Goal: Information Seeking & Learning: Learn about a topic

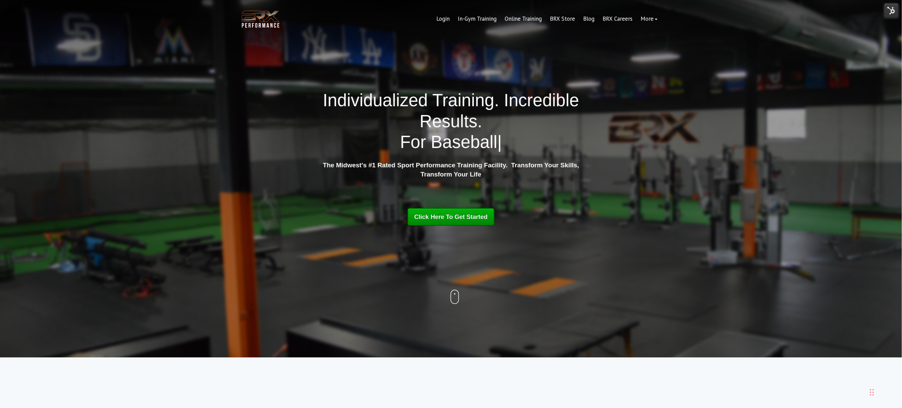
click at [270, 19] on img at bounding box center [260, 19] width 41 height 21
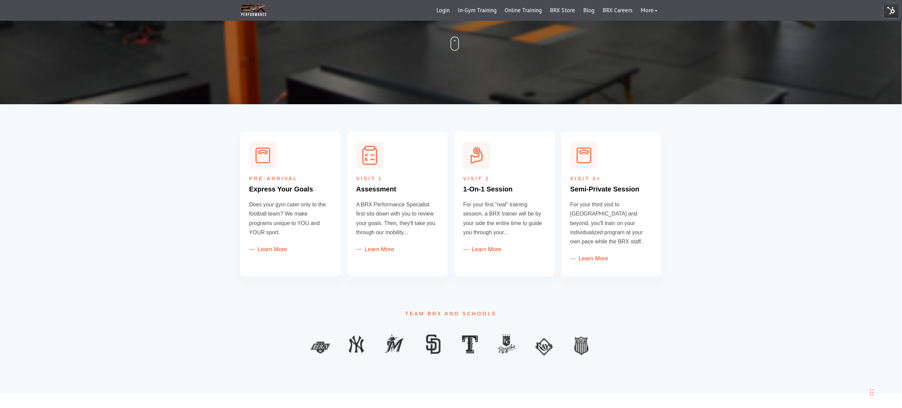
scroll to position [222, 0]
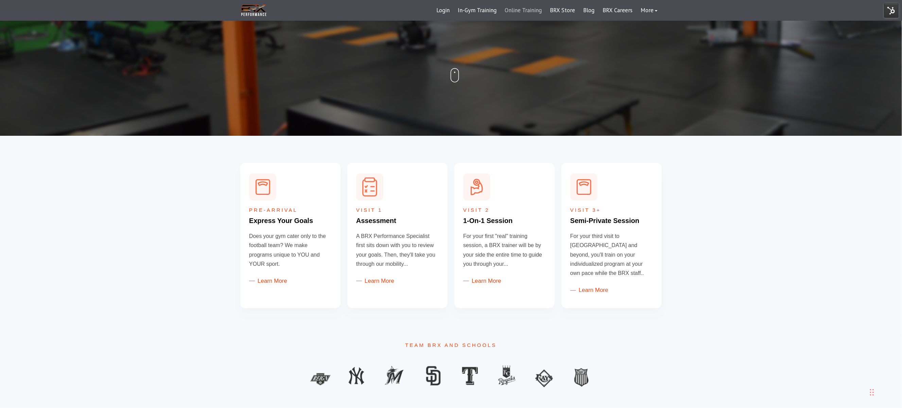
click at [519, 12] on link "Online Training" at bounding box center [522, 10] width 45 height 16
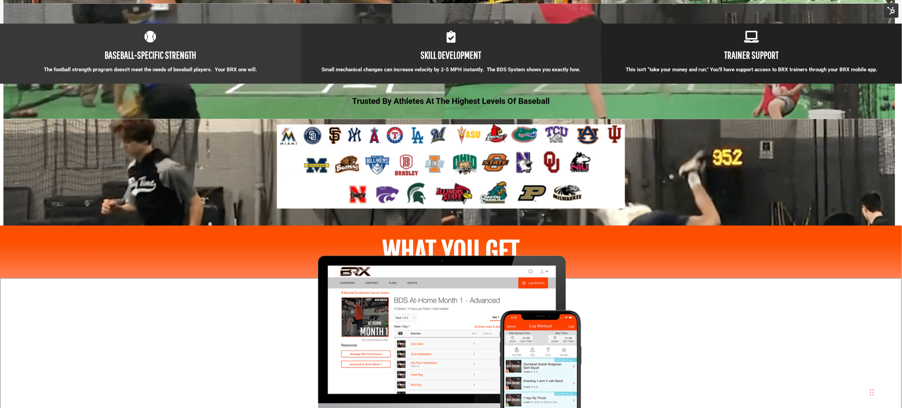
scroll to position [626, 0]
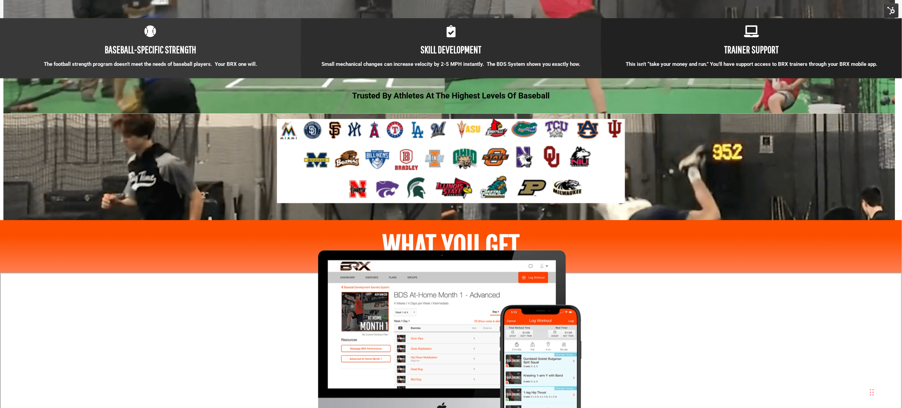
click at [639, 176] on div at bounding box center [451, 164] width 380 height 91
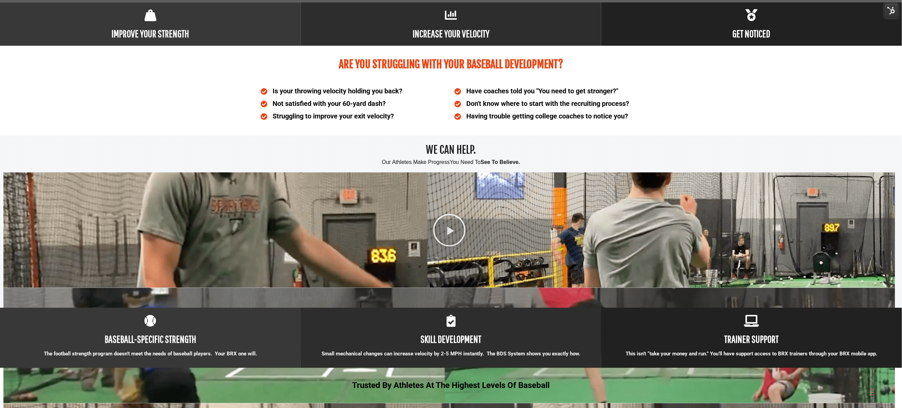
scroll to position [0, 0]
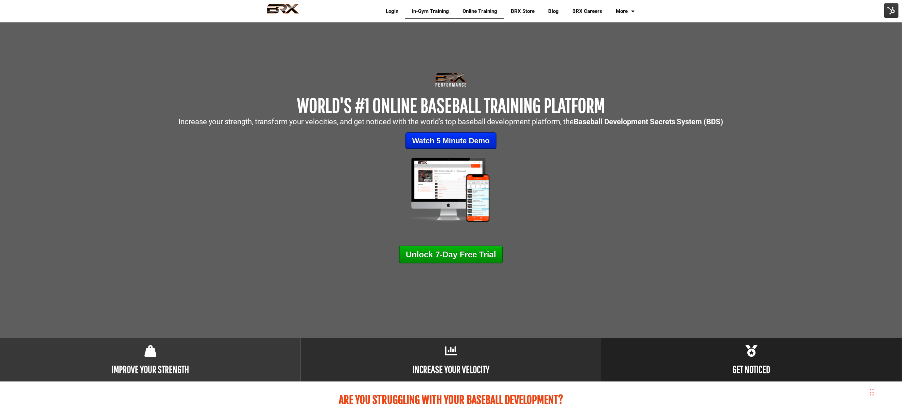
click at [425, 10] on link "In-Gym Training" at bounding box center [430, 11] width 51 height 16
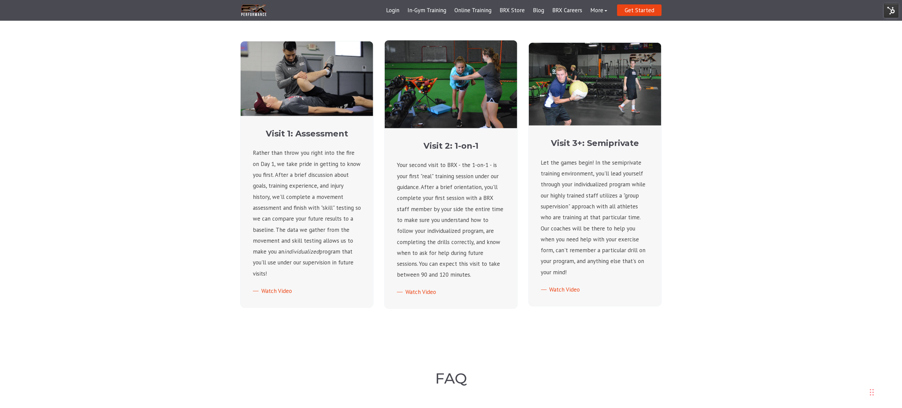
scroll to position [159, 0]
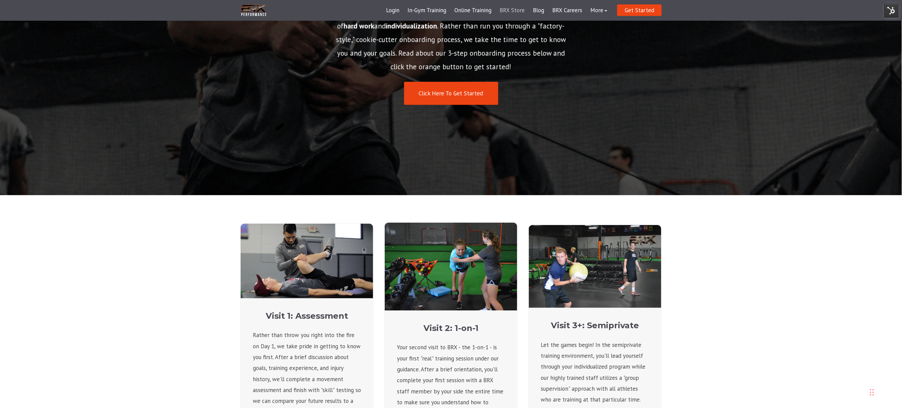
click at [498, 10] on link "BRX Store" at bounding box center [511, 10] width 33 height 16
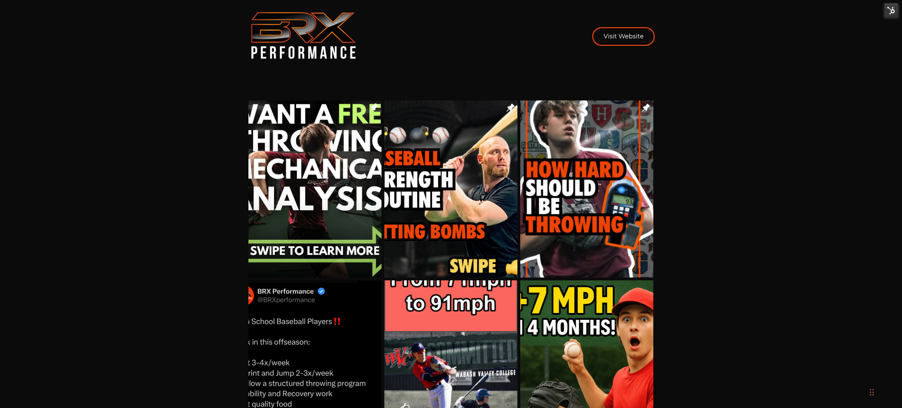
click at [327, 208] on img "Image grid with {{ image_count }} images." at bounding box center [314, 190] width 133 height 178
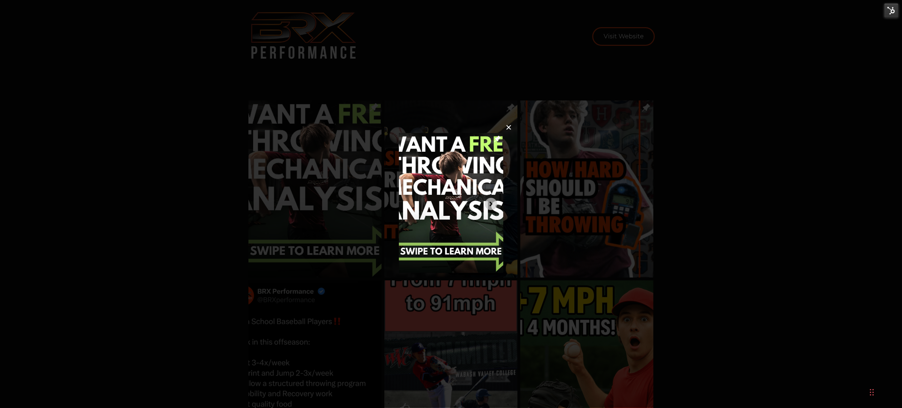
click at [404, 136] on img at bounding box center [451, 203] width 104 height 140
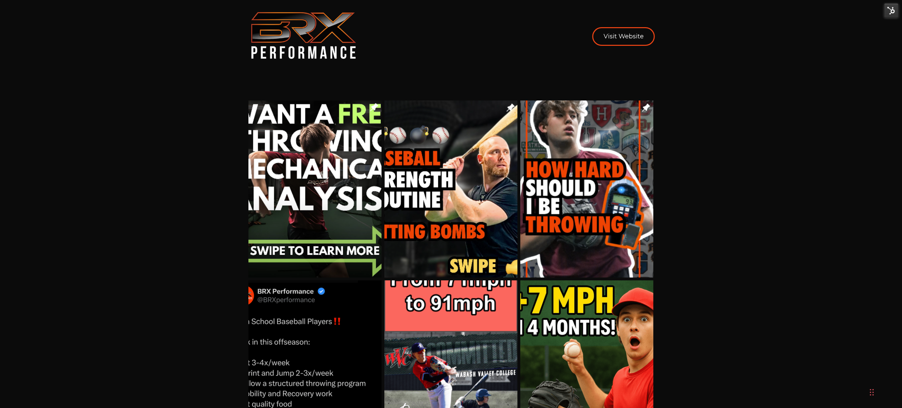
click at [343, 179] on img "Image grid with {{ image_count }} images." at bounding box center [314, 190] width 133 height 178
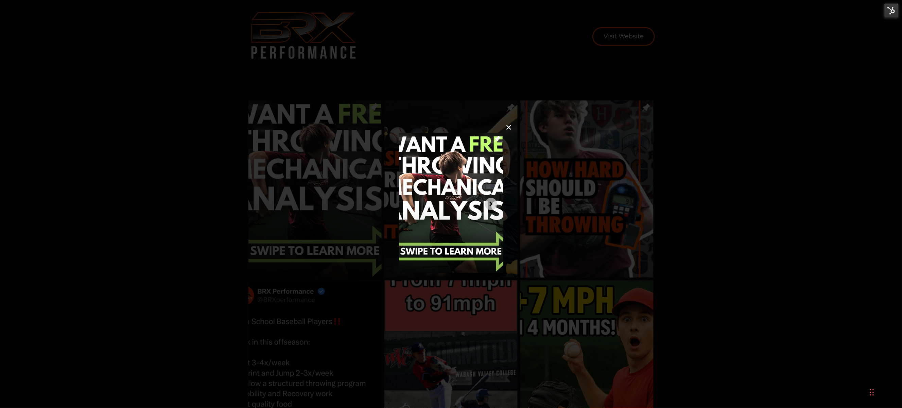
click at [429, 183] on img at bounding box center [451, 203] width 104 height 140
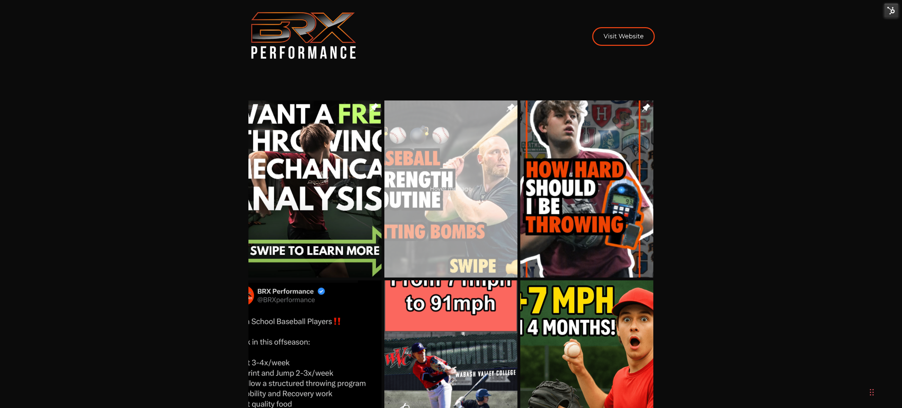
click at [434, 186] on div "Hover message" at bounding box center [451, 188] width 122 height 7
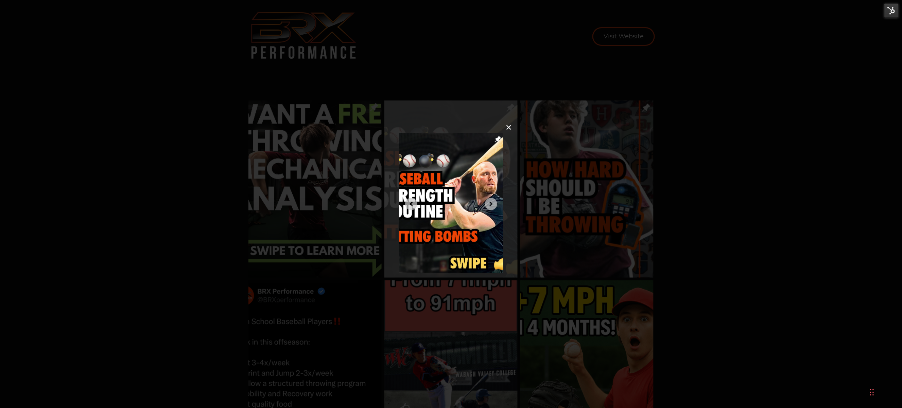
click at [434, 186] on img at bounding box center [451, 203] width 104 height 140
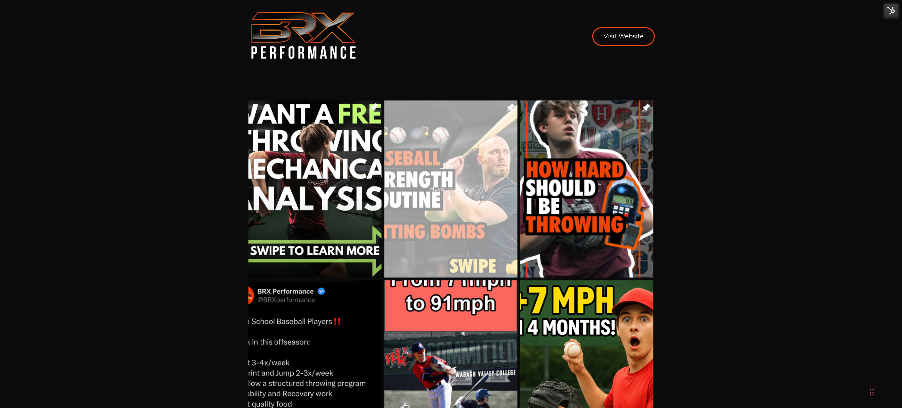
click at [434, 186] on div "Hover message" at bounding box center [451, 188] width 122 height 7
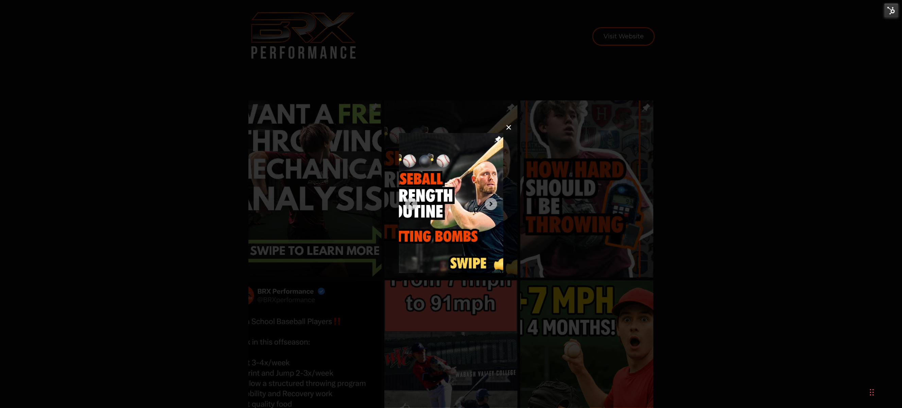
click at [494, 295] on div "✕" at bounding box center [451, 204] width 902 height 408
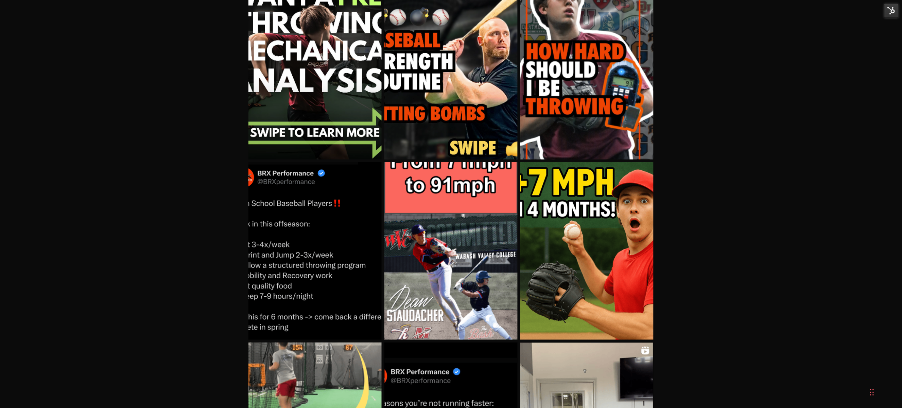
scroll to position [116, 0]
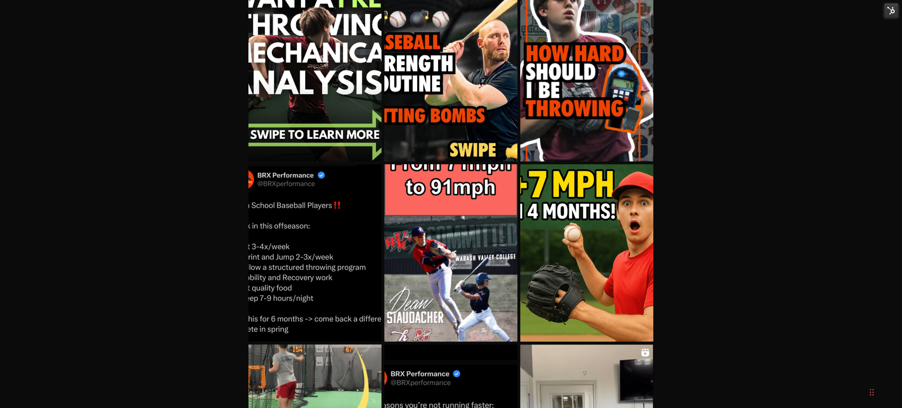
click at [553, 243] on img "Image grid with {{ image_count }} images." at bounding box center [586, 253] width 133 height 178
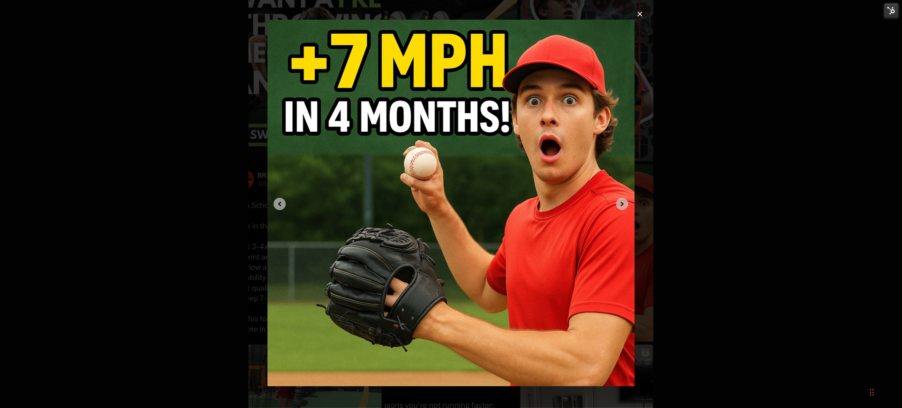
click at [472, 178] on img at bounding box center [450, 203] width 367 height 367
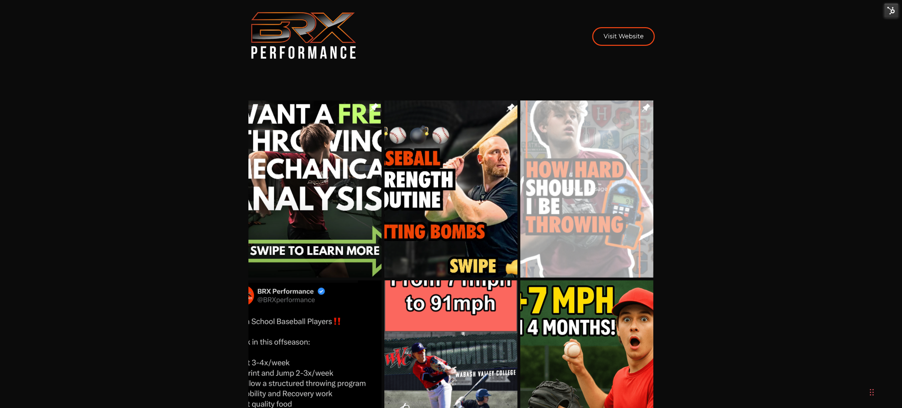
click at [590, 208] on div "Hover message" at bounding box center [586, 190] width 133 height 178
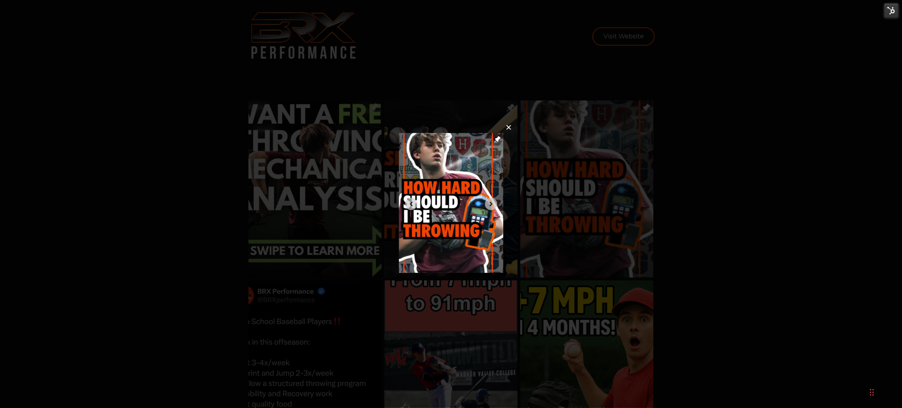
click at [492, 222] on img at bounding box center [451, 203] width 104 height 140
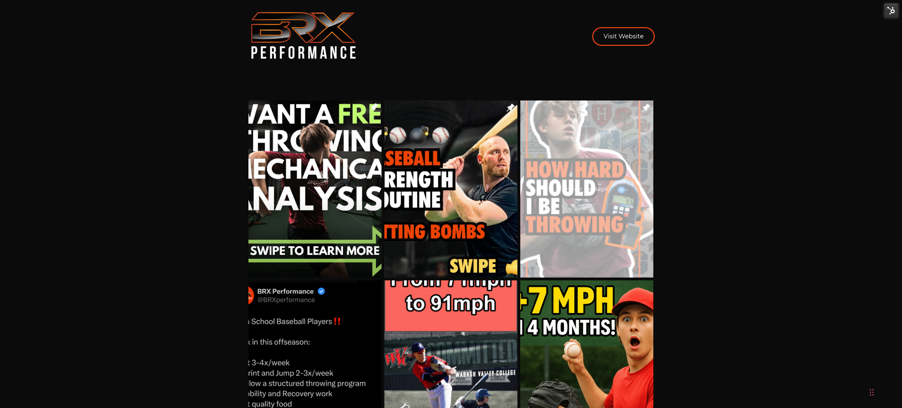
click at [617, 189] on div "Hover message" at bounding box center [587, 188] width 122 height 7
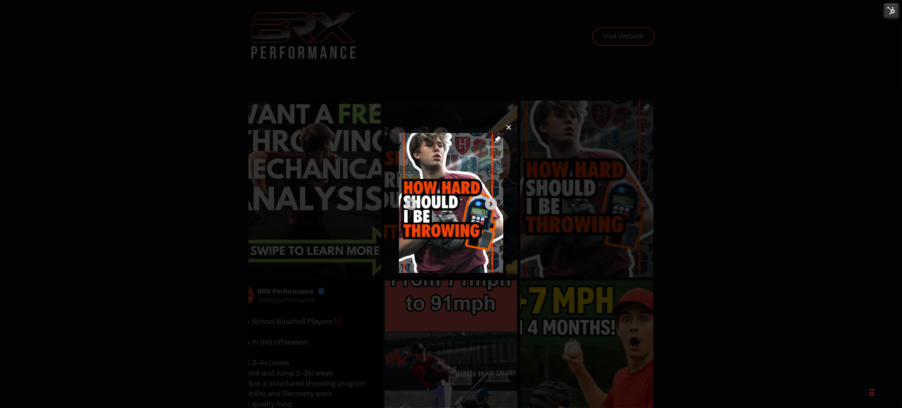
click at [489, 202] on icon "Next image" at bounding box center [490, 204] width 3 height 5
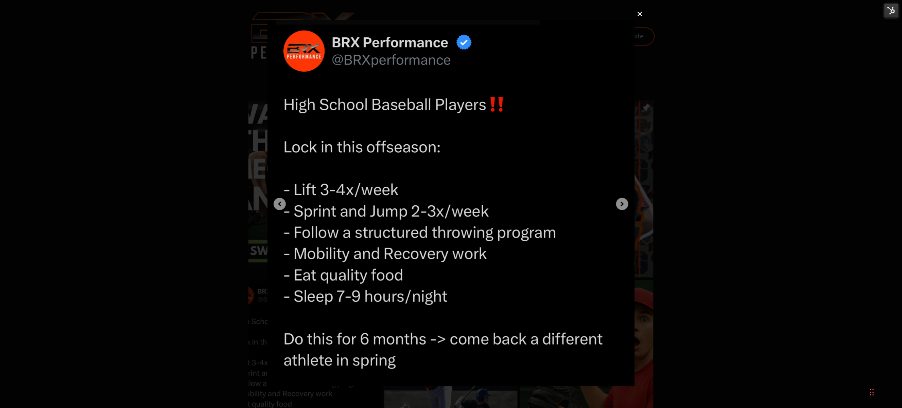
click at [656, 153] on div "✕" at bounding box center [451, 204] width 902 height 408
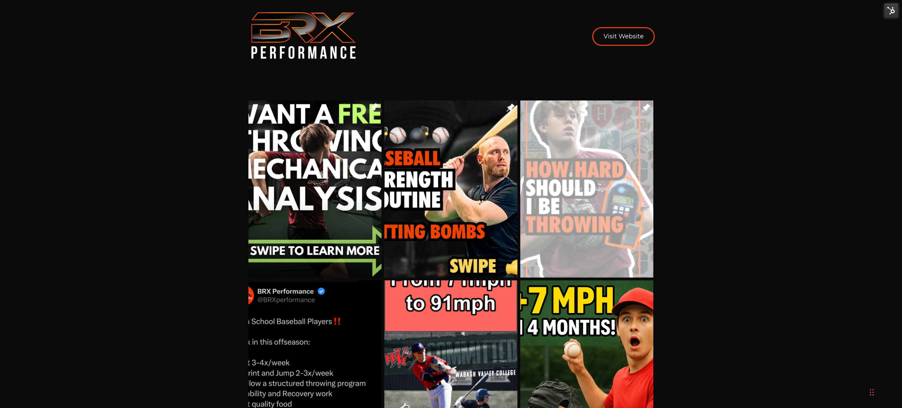
click at [583, 203] on div "Hover message" at bounding box center [586, 190] width 133 height 178
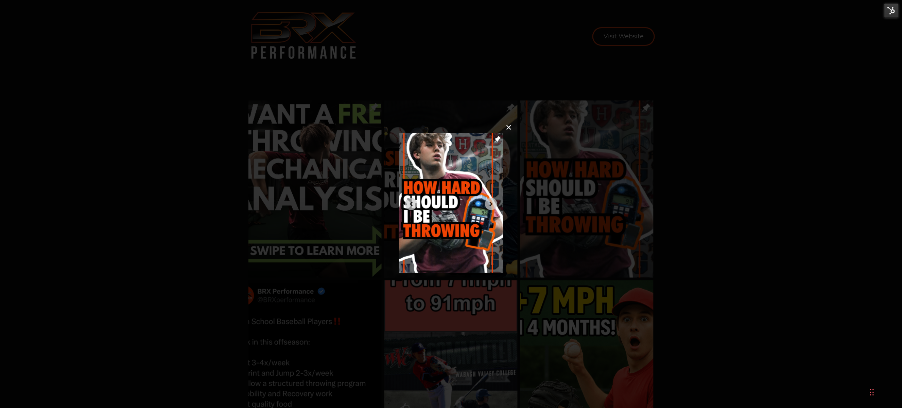
click at [466, 197] on img at bounding box center [451, 203] width 104 height 140
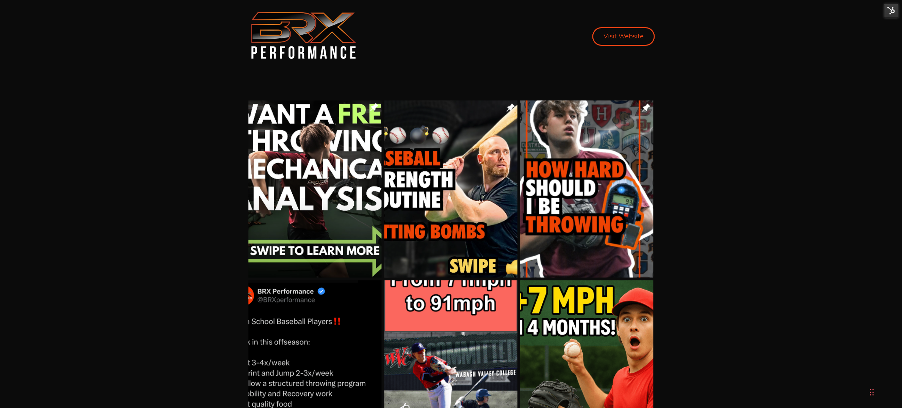
click at [615, 36] on link "Visit Website" at bounding box center [623, 36] width 63 height 19
